Goal: Information Seeking & Learning: Learn about a topic

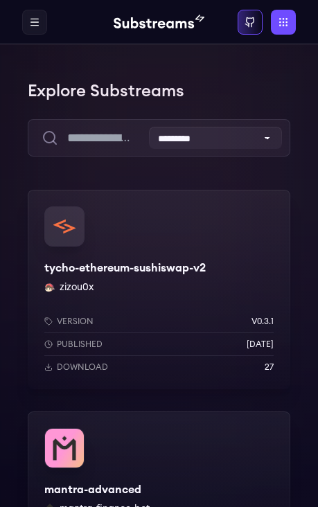
scroll to position [1042, 30]
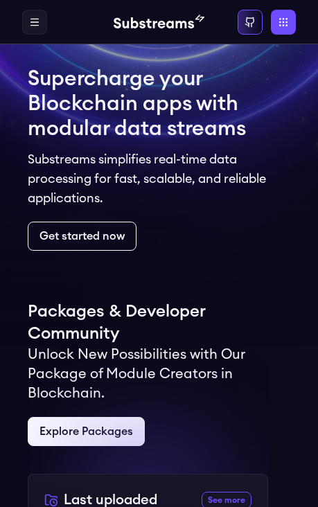
scroll to position [3, 24]
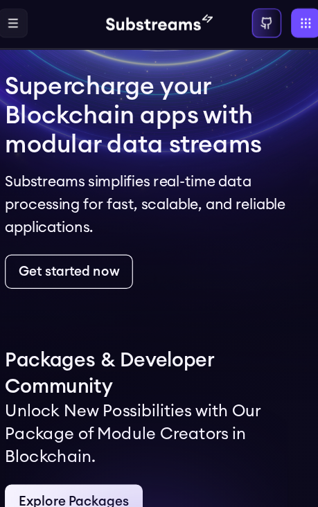
click at [0, 0] on icon at bounding box center [0, 0] width 0 height 0
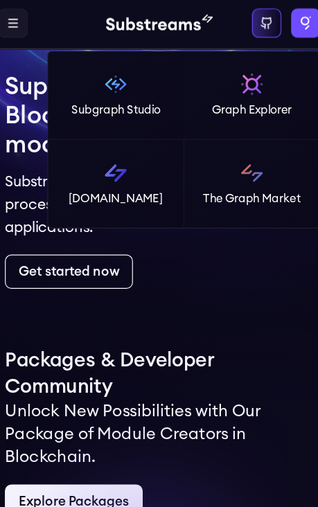
click at [271, 30] on label "Apps" at bounding box center [283, 22] width 25 height 25
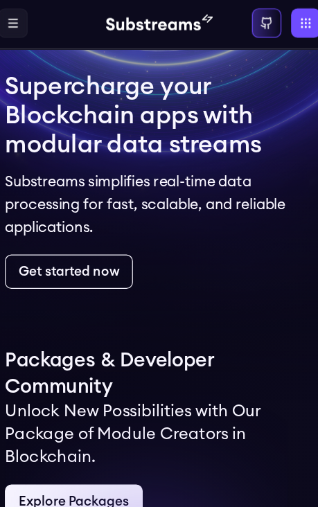
click at [244, 17] on icon at bounding box center [249, 22] width 11 height 11
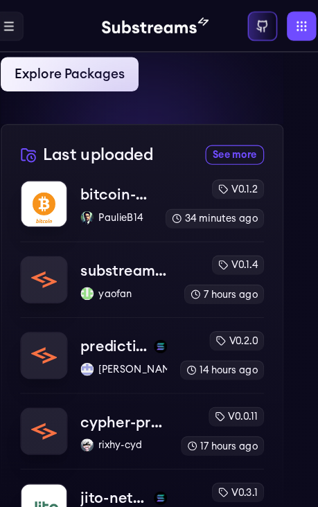
scroll to position [368, 0]
click at [201, 135] on link "See more recently uploaded packages" at bounding box center [226, 131] width 50 height 17
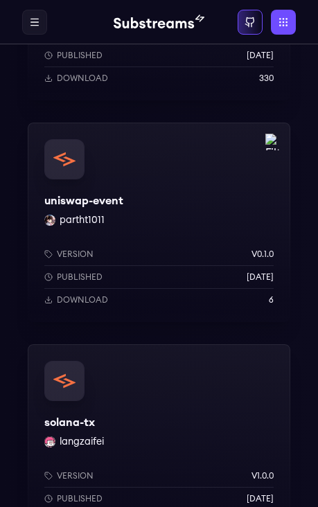
scroll to position [1176, 0]
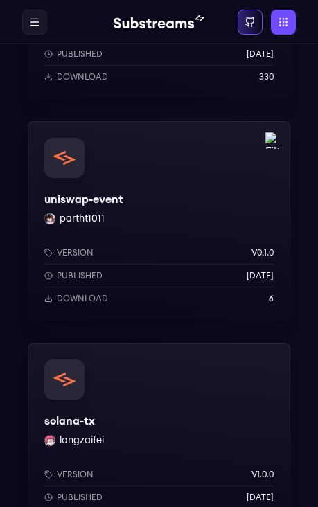
click at [272, 384] on div "solana-tx langzaifei Version v1.0.0 Published 8 months ago Download 39" at bounding box center [159, 442] width 262 height 199
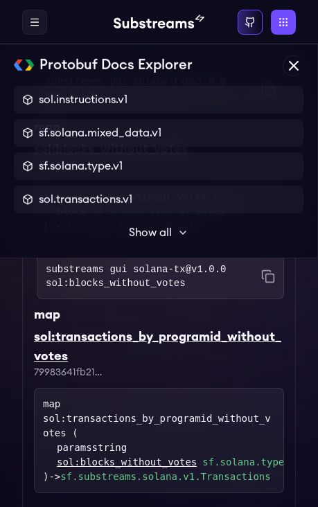
scroll to position [850, 0]
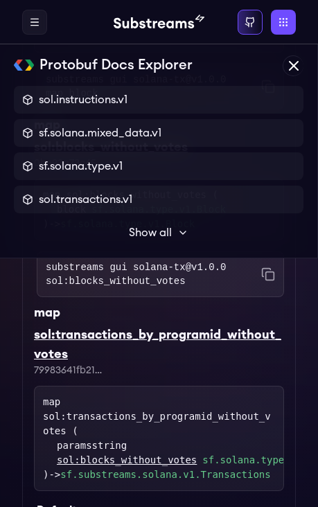
click at [44, 13] on label at bounding box center [34, 22] width 25 height 25
click at [0, 0] on link "Home" at bounding box center [0, 0] width 0 height 0
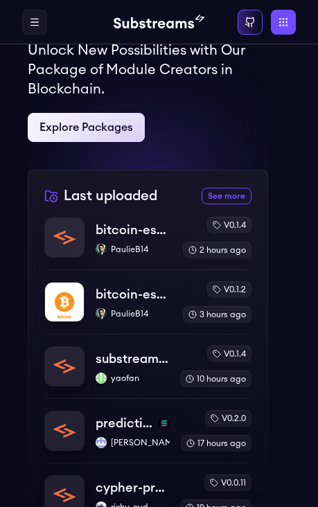
scroll to position [305, 0]
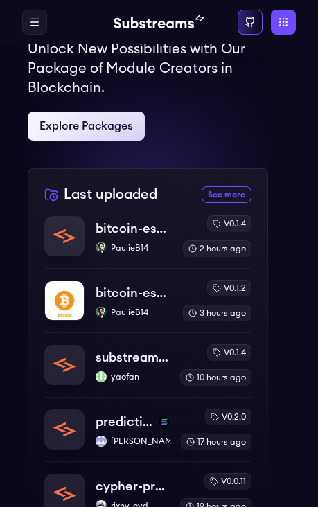
click at [152, 228] on p "bitcoin-esplora-enhanced" at bounding box center [134, 228] width 76 height 19
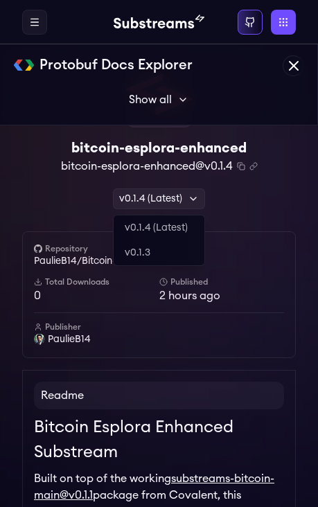
click at [200, 189] on div "v0.1.4 (Latest)" at bounding box center [159, 198] width 92 height 21
click at [196, 255] on link "v0.1.3" at bounding box center [159, 252] width 91 height 25
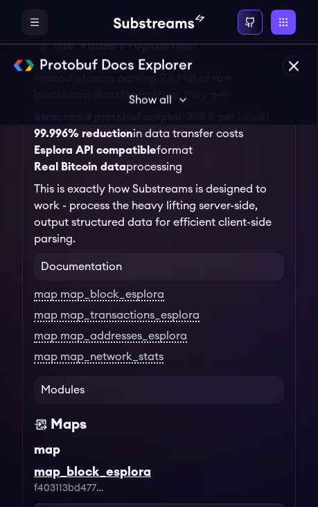
scroll to position [2011, 0]
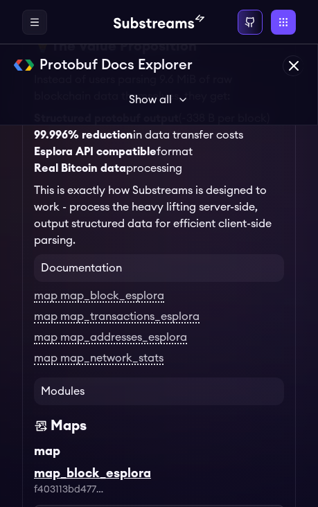
click at [179, 344] on link "map map_addresses_esplora" at bounding box center [110, 338] width 153 height 12
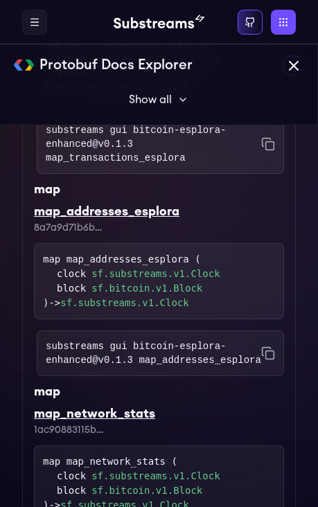
scroll to position [2849, 0]
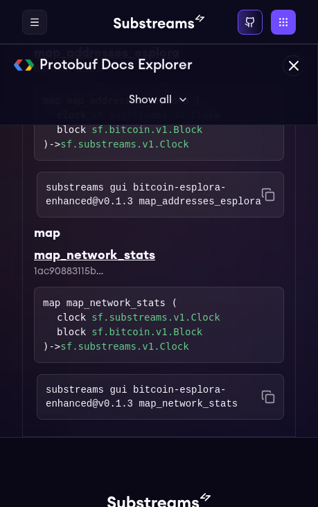
click at [181, 352] on link "sf.substreams.v1.Clock" at bounding box center [124, 346] width 128 height 11
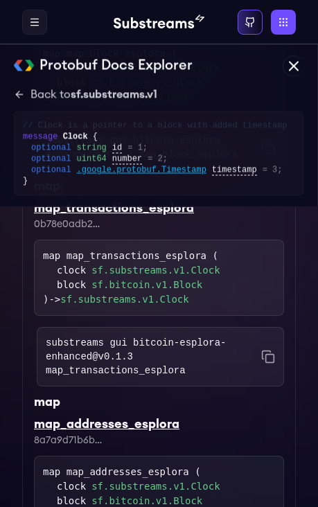
scroll to position [2474, 0]
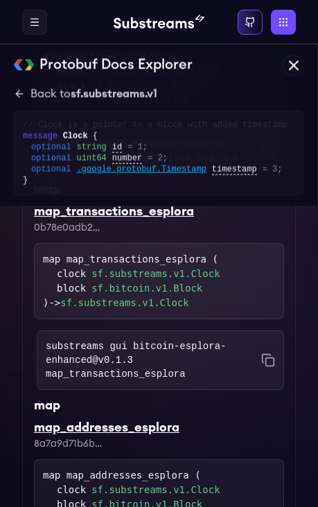
click at [198, 498] on link "sf.substreams.v1.Clock" at bounding box center [155, 490] width 128 height 15
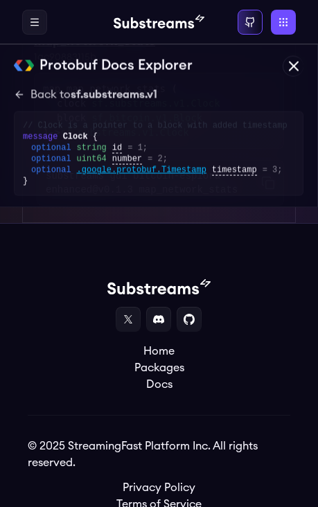
scroll to position [3061, 0]
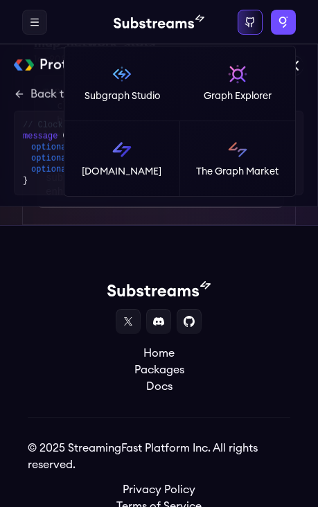
click at [289, 32] on label "Apps" at bounding box center [283, 22] width 25 height 25
click at [132, 145] on img at bounding box center [122, 149] width 22 height 22
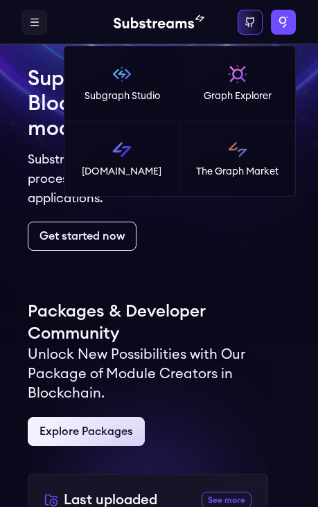
click at [286, 23] on label "Apps" at bounding box center [283, 22] width 25 height 25
click at [248, 143] on img at bounding box center [237, 149] width 22 height 22
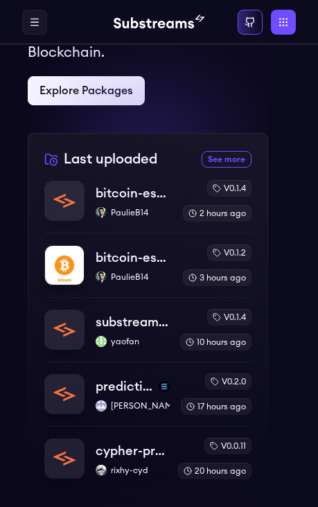
scroll to position [341, 0]
click at [123, 460] on p "cypher-protocol" at bounding box center [131, 450] width 71 height 19
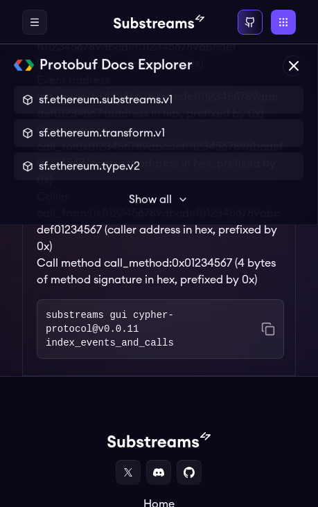
scroll to position [7955, 0]
